Goal: Navigation & Orientation: Find specific page/section

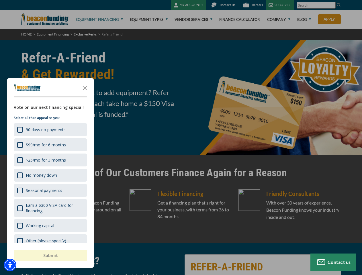
click at [181, 138] on div at bounding box center [181, 137] width 362 height 275
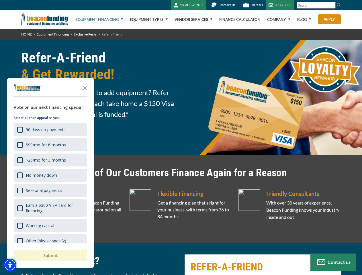
click at [10, 265] on img "Accessibility Menu" at bounding box center [10, 265] width 13 height 13
click at [181, 138] on body "Skip to main content Enable accessibility for low vision Open the accessibility…" at bounding box center [181, 137] width 362 height 275
click at [85, 88] on body "Skip to main content Enable accessibility for low vision Open the accessibility…" at bounding box center [181, 137] width 362 height 275
click at [50, 130] on body "Skip to main content Enable accessibility for low vision Open the accessibility…" at bounding box center [181, 137] width 362 height 275
click at [50, 145] on body "Skip to main content Enable accessibility for low vision Open the accessibility…" at bounding box center [181, 137] width 362 height 275
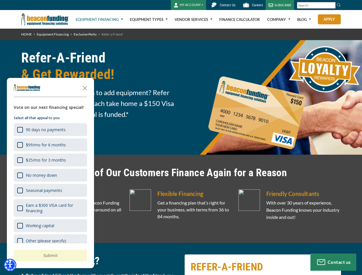
click at [50, 160] on body "Skip to main content Enable accessibility for low vision Open the accessibility…" at bounding box center [181, 137] width 362 height 275
click at [50, 175] on body "Skip to main content Enable accessibility for low vision Open the accessibility…" at bounding box center [181, 137] width 362 height 275
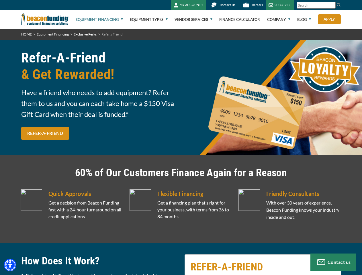
click at [50, 190] on body "Skip to main content Enable accessibility for low vision Open the accessibility…" at bounding box center [181, 137] width 362 height 275
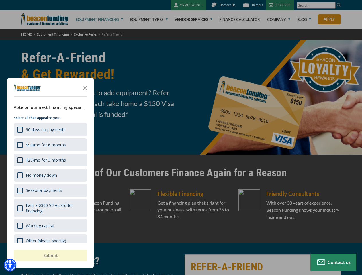
click at [50, 208] on body "Skip to main content Enable accessibility for low vision Open the accessibility…" at bounding box center [181, 137] width 362 height 275
click at [225, 275] on html "Skip to main content Enable accessibility for low vision Open the accessibility…" at bounding box center [181, 137] width 362 height 275
